Goal: Information Seeking & Learning: Learn about a topic

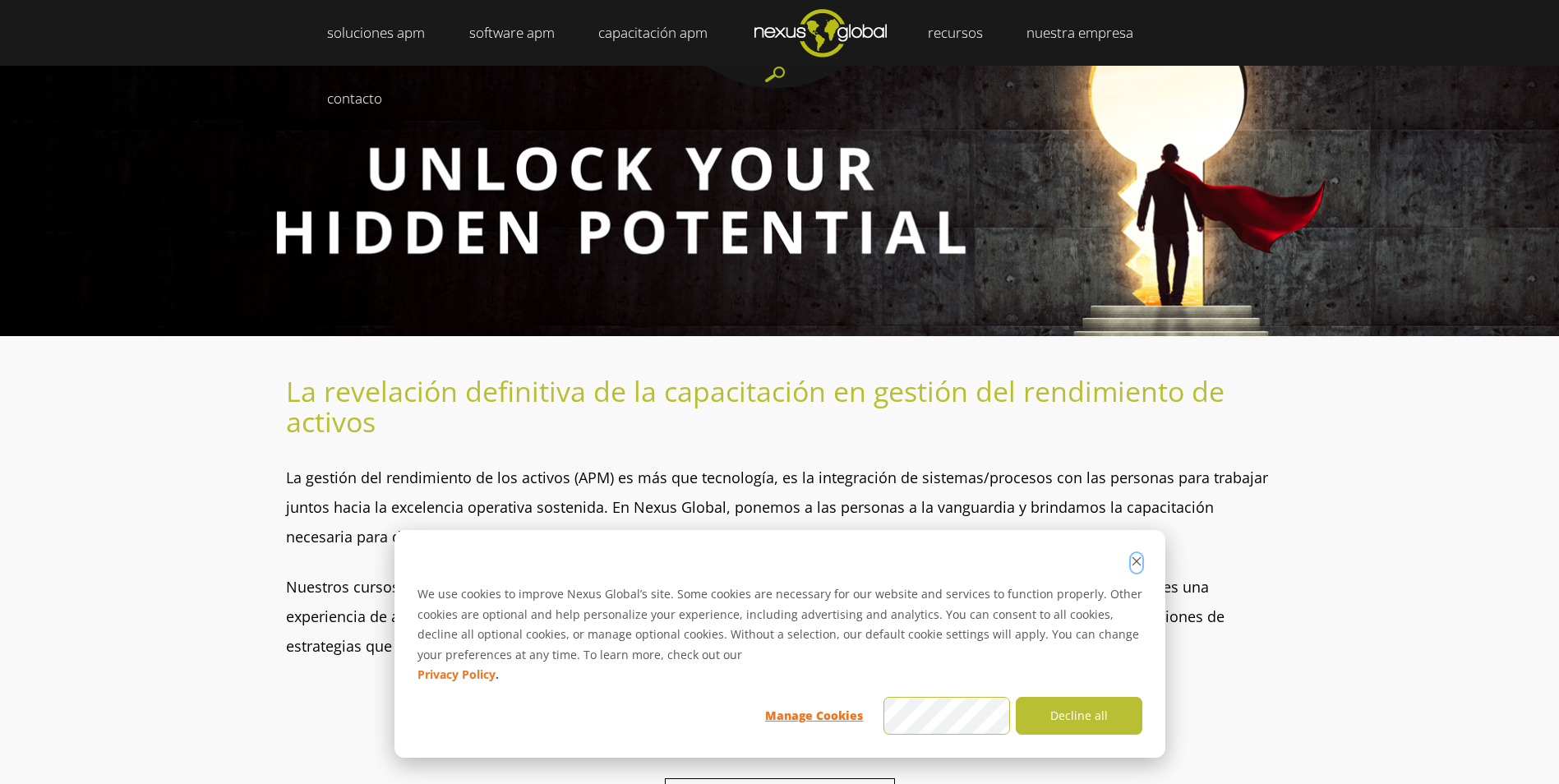
click at [1139, 560] on icon "Dismiss cookie banner" at bounding box center [1136, 560] width 11 height 11
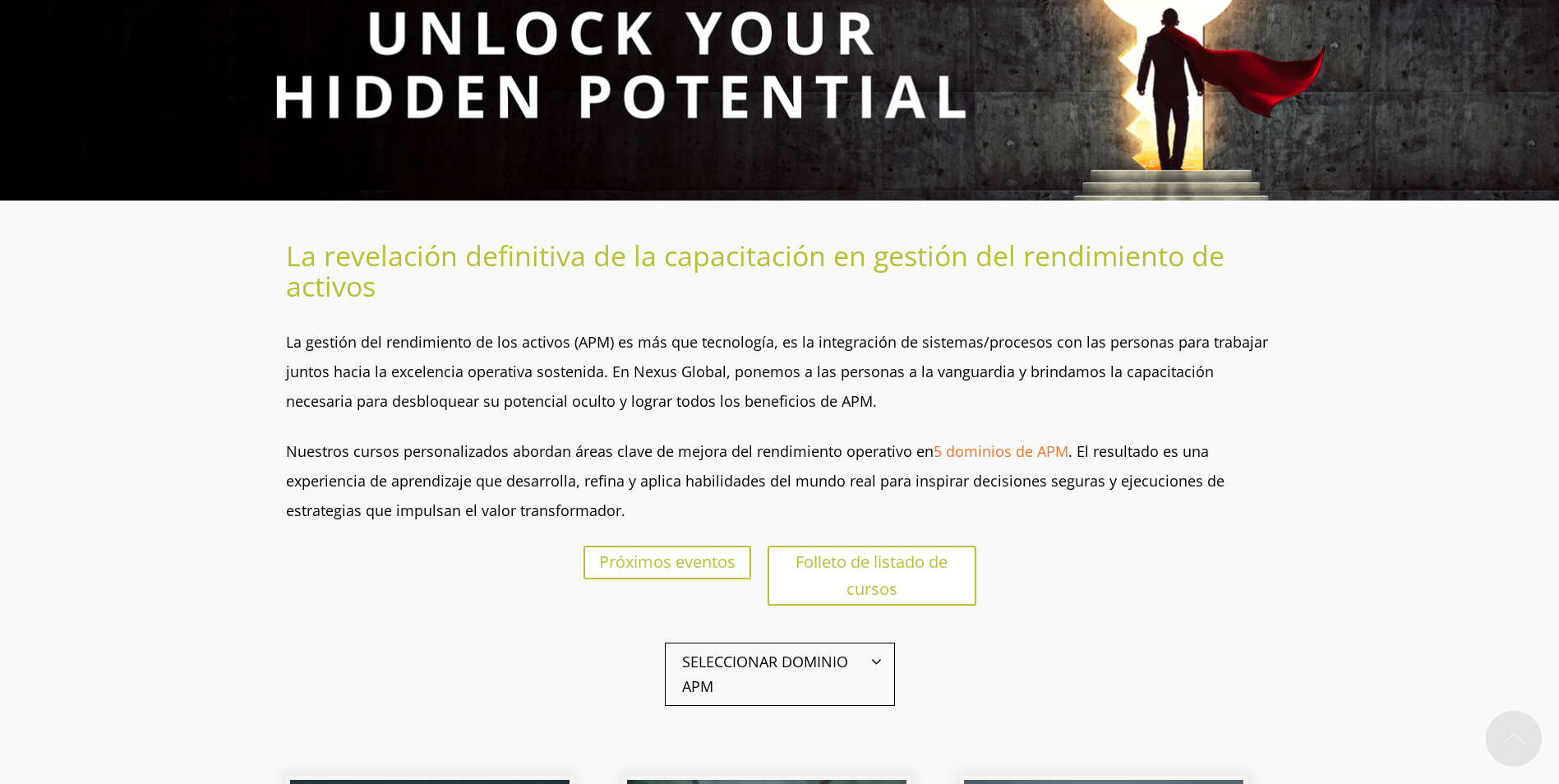
scroll to position [165, 0]
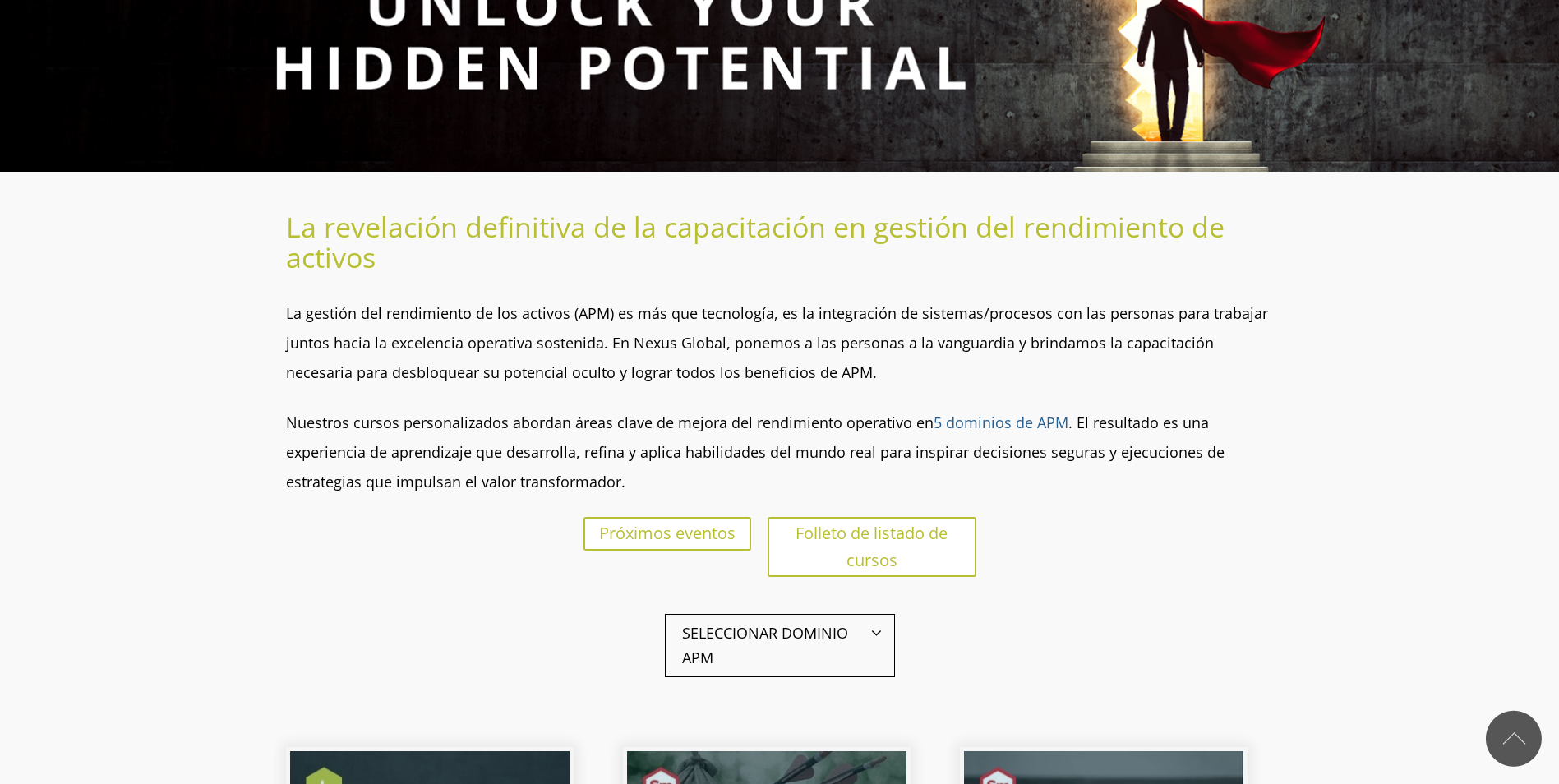
click at [1009, 425] on link "5 dominios de APM" at bounding box center [1001, 422] width 135 height 20
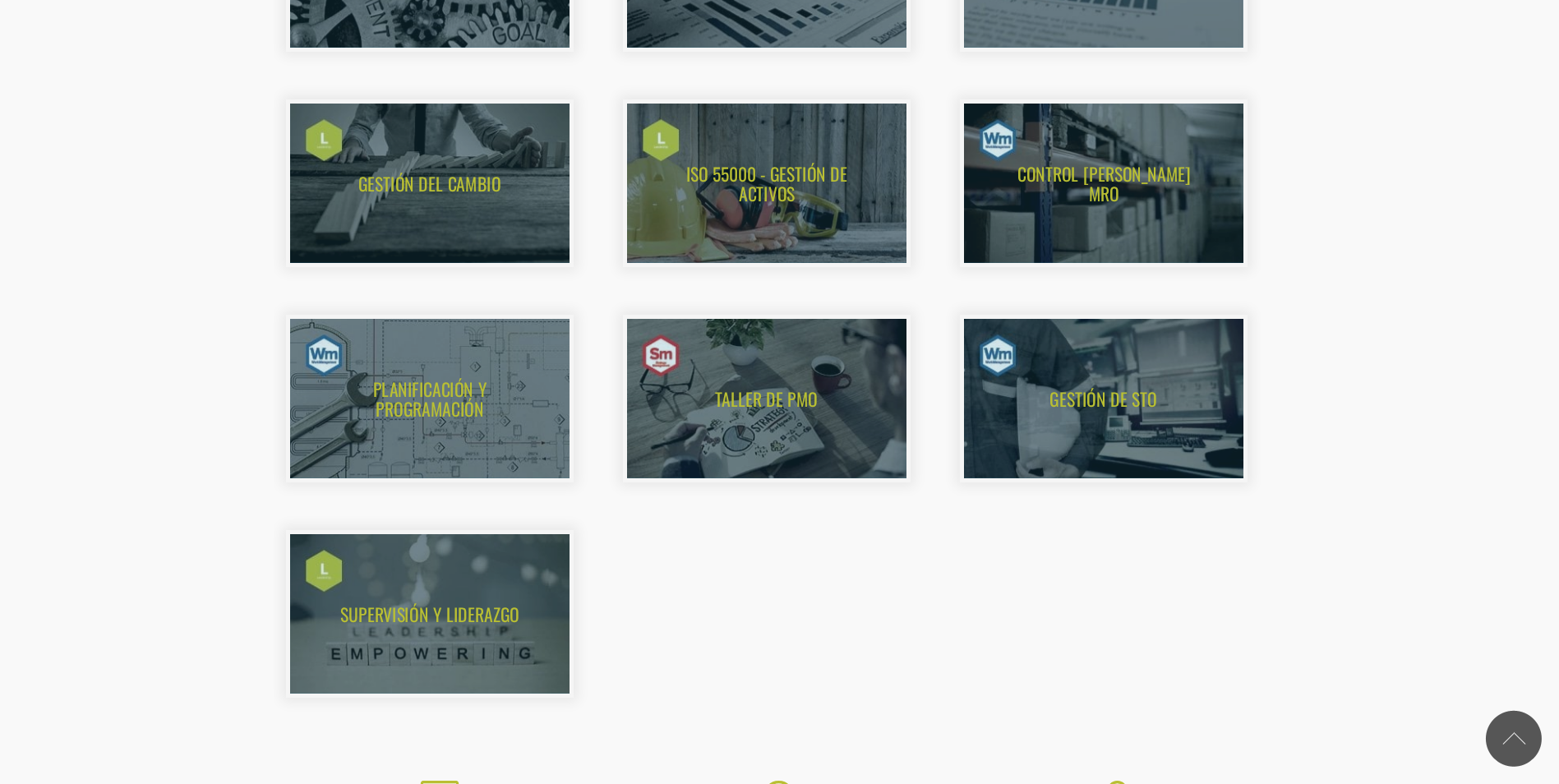
scroll to position [1233, 0]
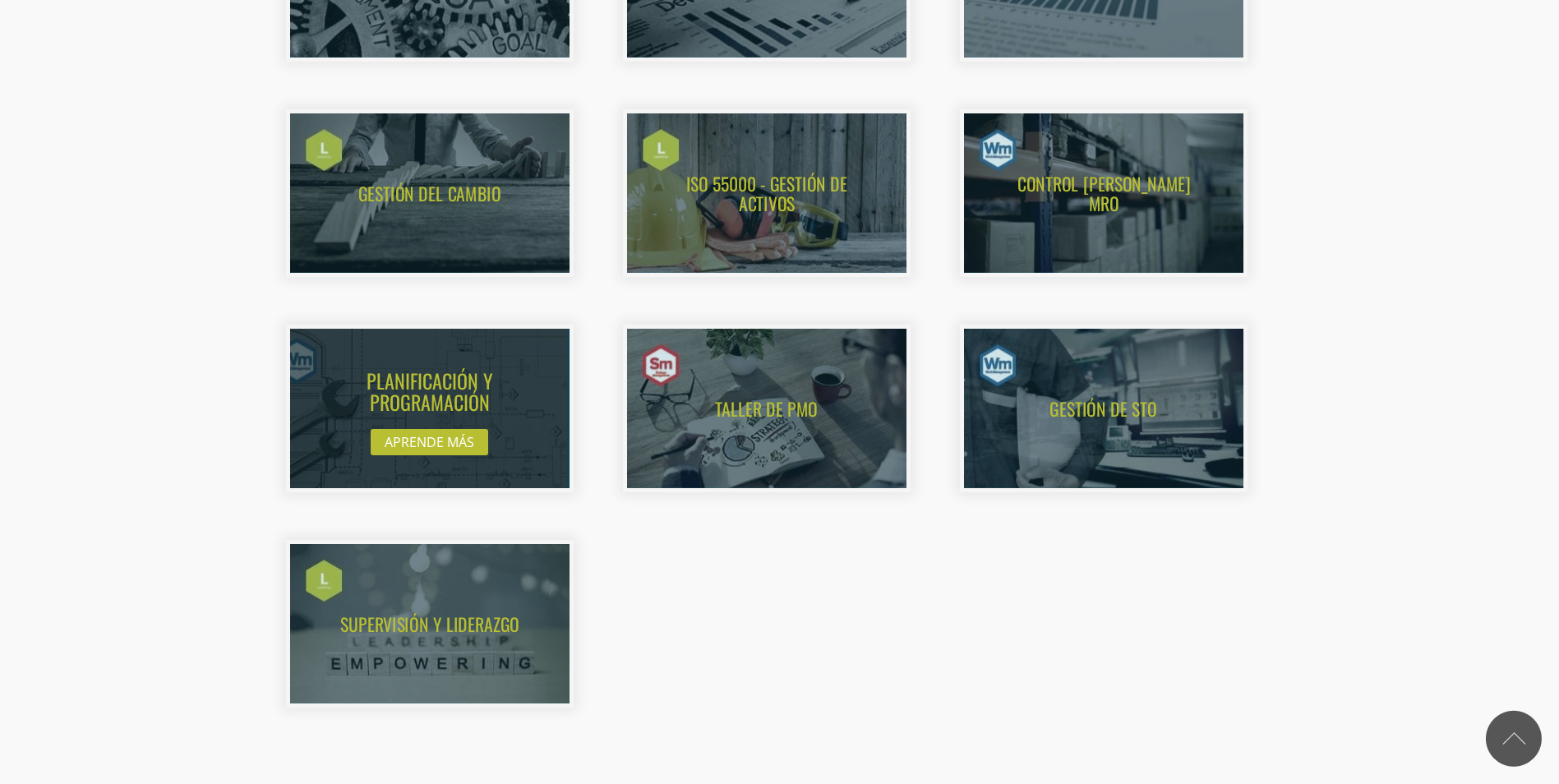
click at [415, 400] on img at bounding box center [413, 409] width 307 height 175
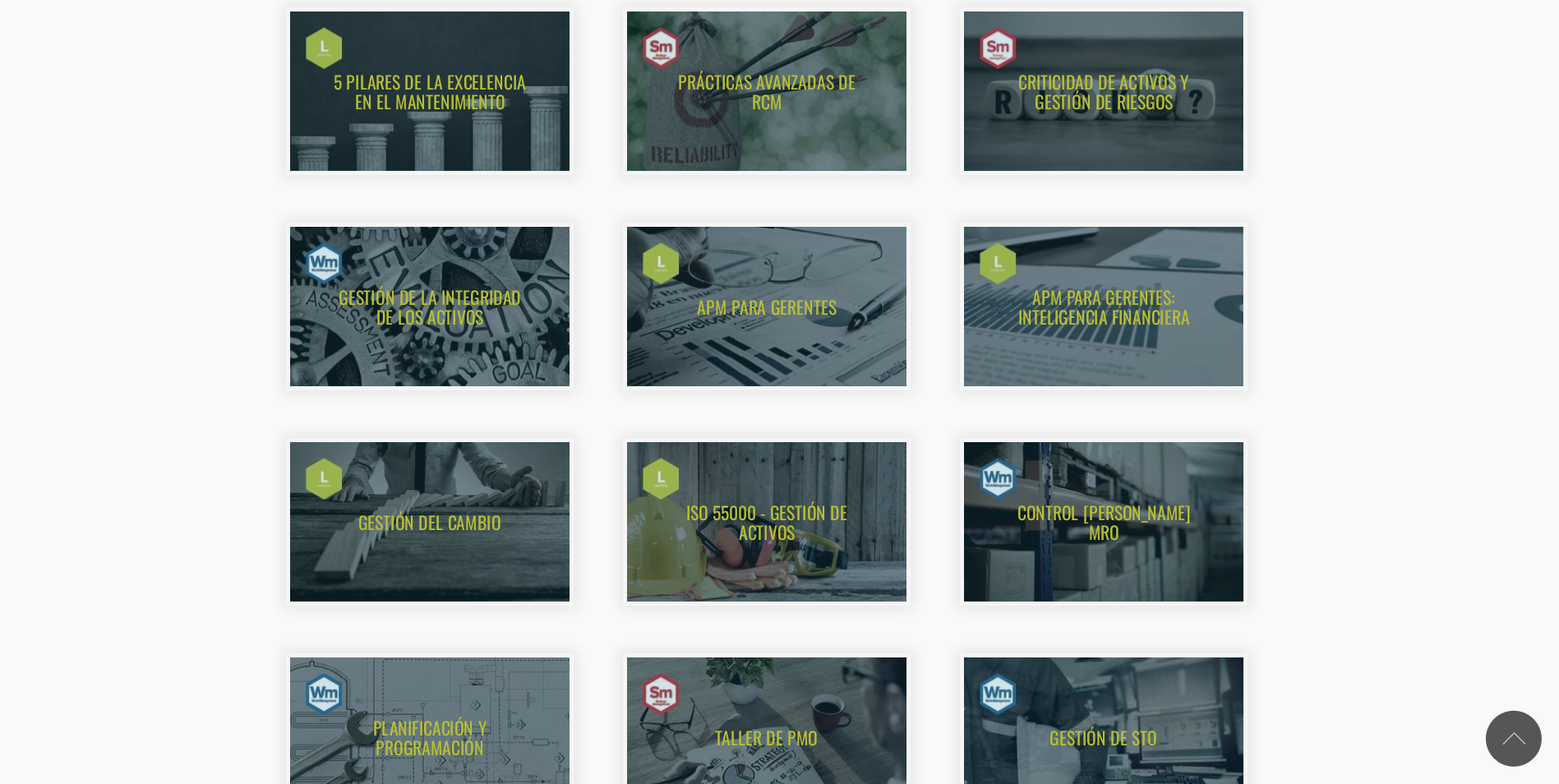
scroll to position [822, 0]
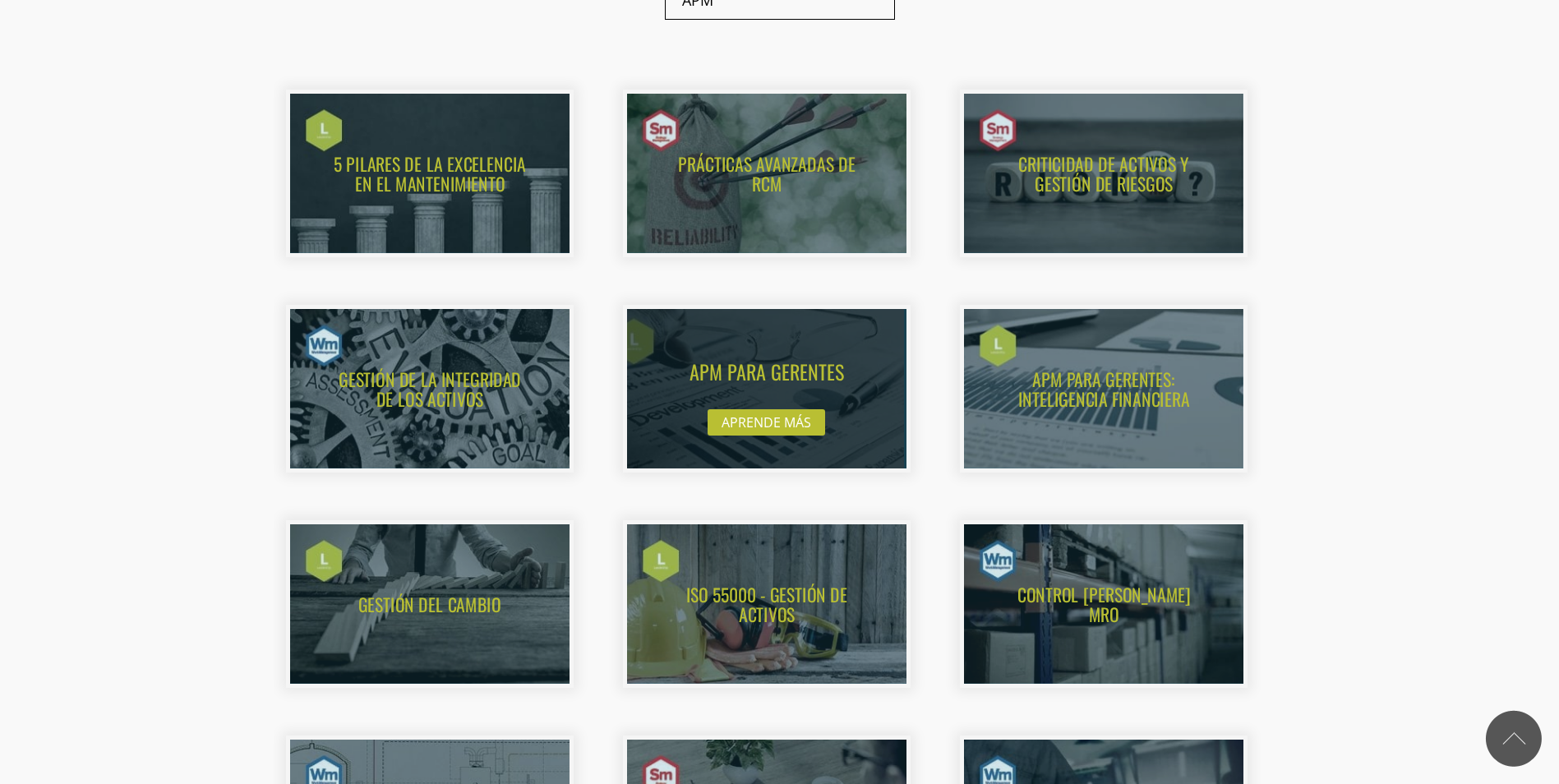
click at [753, 398] on img at bounding box center [750, 389] width 307 height 175
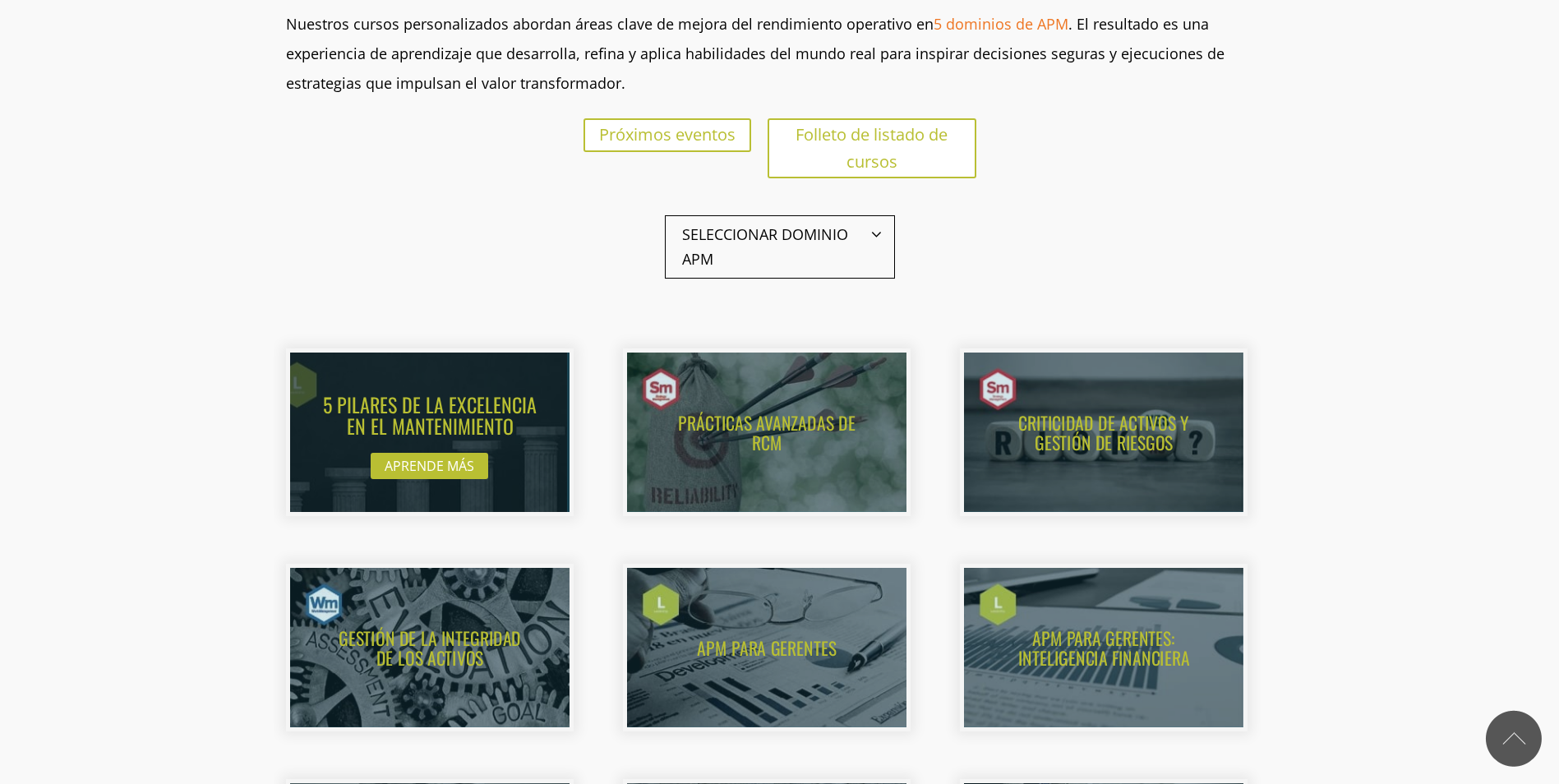
scroll to position [658, 0]
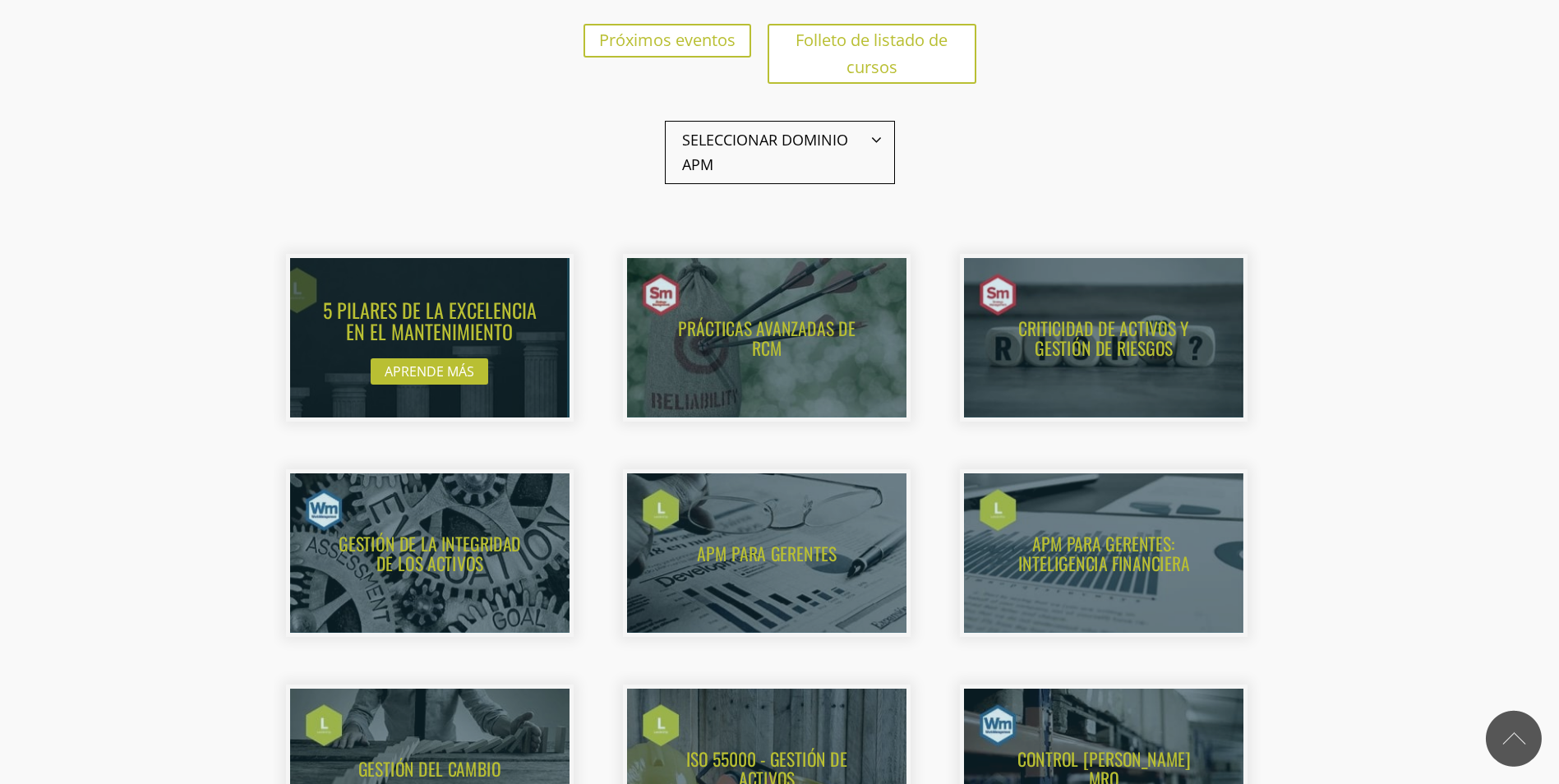
click at [433, 369] on img at bounding box center [413, 338] width 307 height 175
